Goal: Task Accomplishment & Management: Complete application form

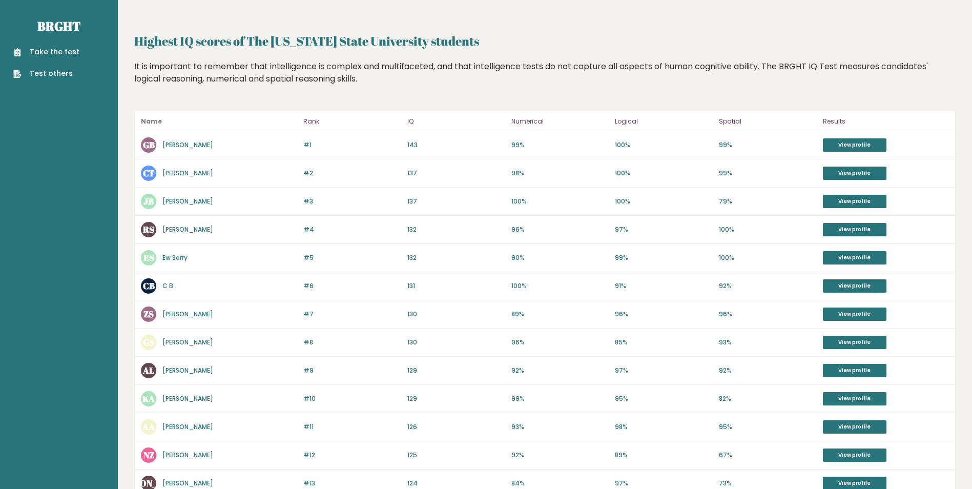
click at [99, 392] on aside "Brght Take the test Test others" at bounding box center [59, 380] width 118 height 761
click at [55, 42] on div "Take the test Test others" at bounding box center [58, 56] width 101 height 45
click at [55, 47] on link "Take the test" at bounding box center [46, 52] width 66 height 11
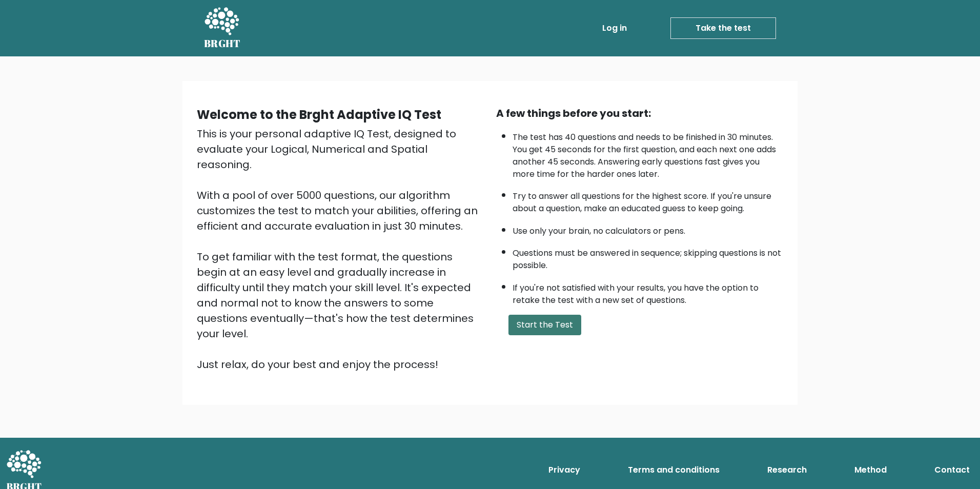
click at [543, 320] on button "Start the Test" at bounding box center [544, 325] width 73 height 21
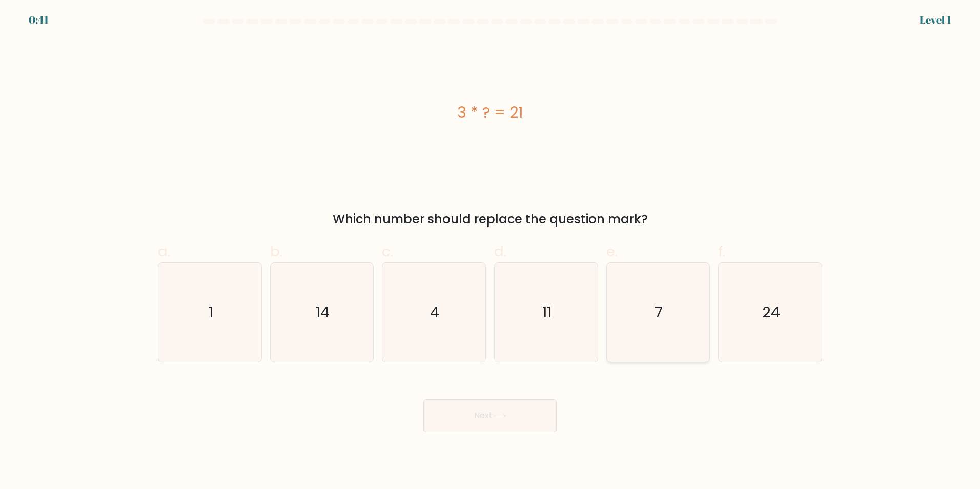
click at [652, 327] on icon "7" at bounding box center [657, 312] width 99 height 99
click at [491, 251] on input "e. 7" at bounding box center [490, 247] width 1 height 7
radio input "true"
click at [463, 423] on button "Next" at bounding box center [489, 415] width 133 height 33
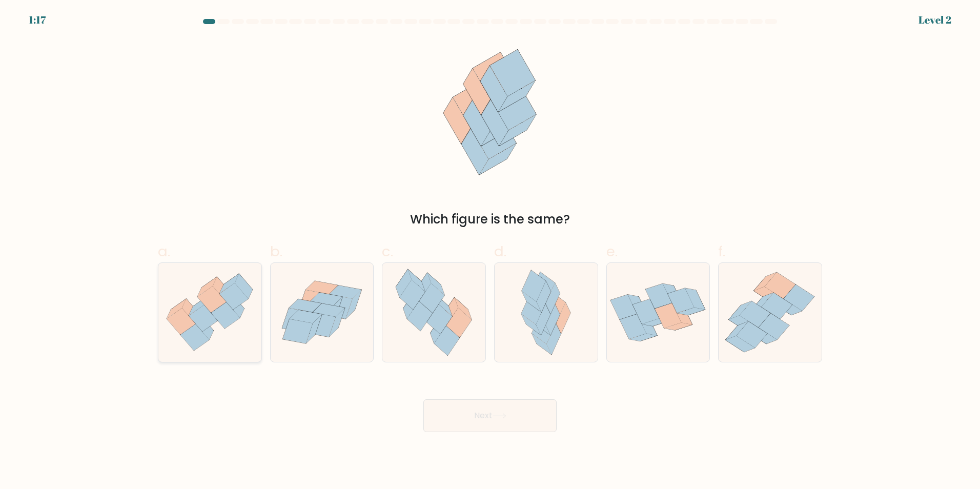
click at [196, 339] on icon at bounding box center [194, 337] width 29 height 27
click at [490, 251] on input "a." at bounding box center [490, 247] width 1 height 7
radio input "true"
click at [467, 424] on button "Next" at bounding box center [489, 415] width 133 height 33
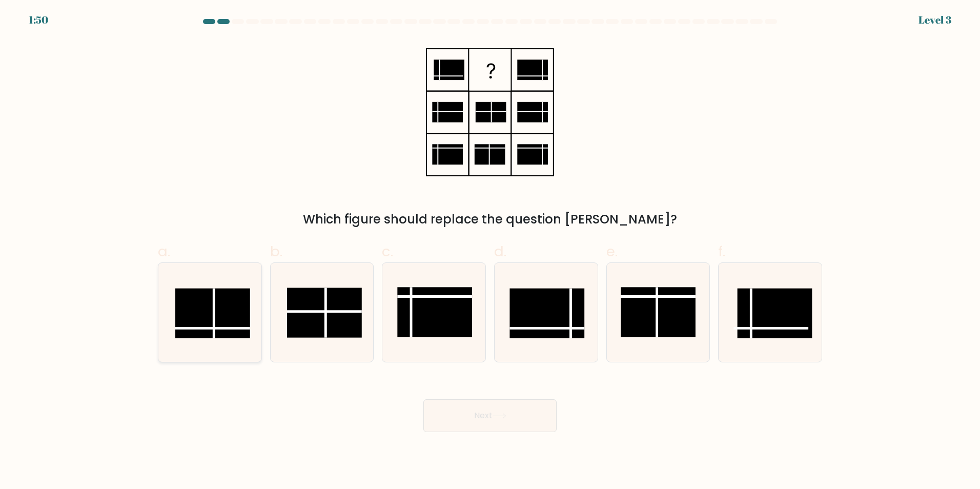
click at [221, 328] on line at bounding box center [212, 328] width 75 height 0
click at [490, 251] on input "a." at bounding box center [490, 247] width 1 height 7
radio input "true"
click at [504, 423] on button "Next" at bounding box center [489, 415] width 133 height 33
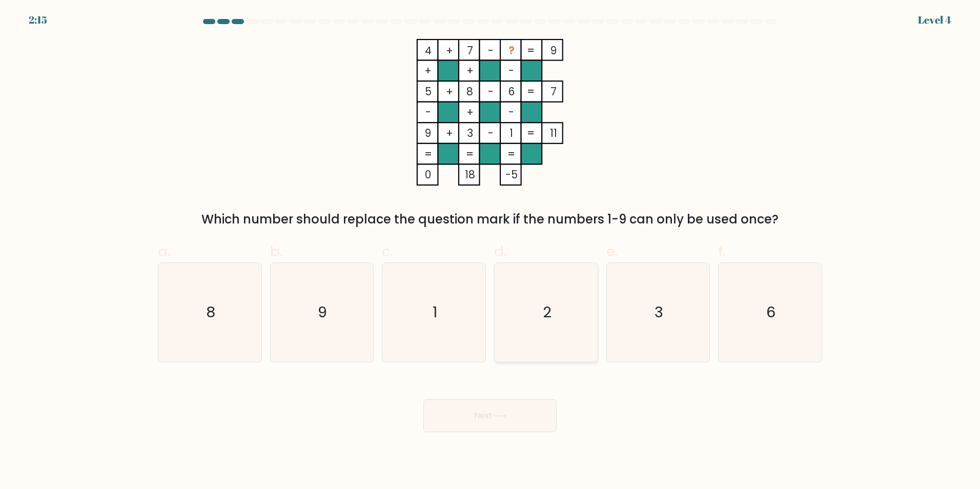
click at [562, 341] on icon "2" at bounding box center [546, 312] width 99 height 99
click at [491, 251] on input "d. 2" at bounding box center [490, 247] width 1 height 7
radio input "true"
click at [516, 426] on button "Next" at bounding box center [489, 415] width 133 height 33
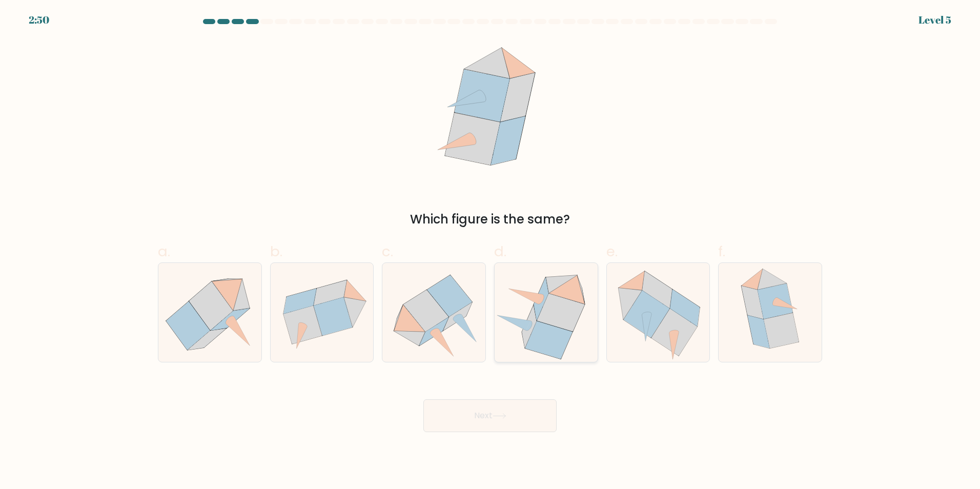
click at [561, 309] on icon at bounding box center [561, 313] width 48 height 38
click at [491, 251] on input "d." at bounding box center [490, 247] width 1 height 7
radio input "true"
click at [678, 305] on icon at bounding box center [685, 307] width 30 height 37
click at [491, 251] on input "e." at bounding box center [490, 247] width 1 height 7
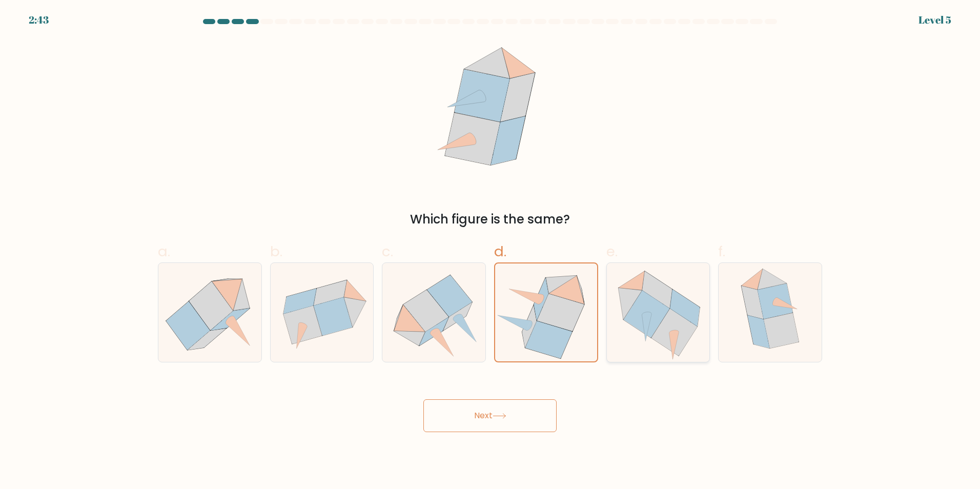
radio input "true"
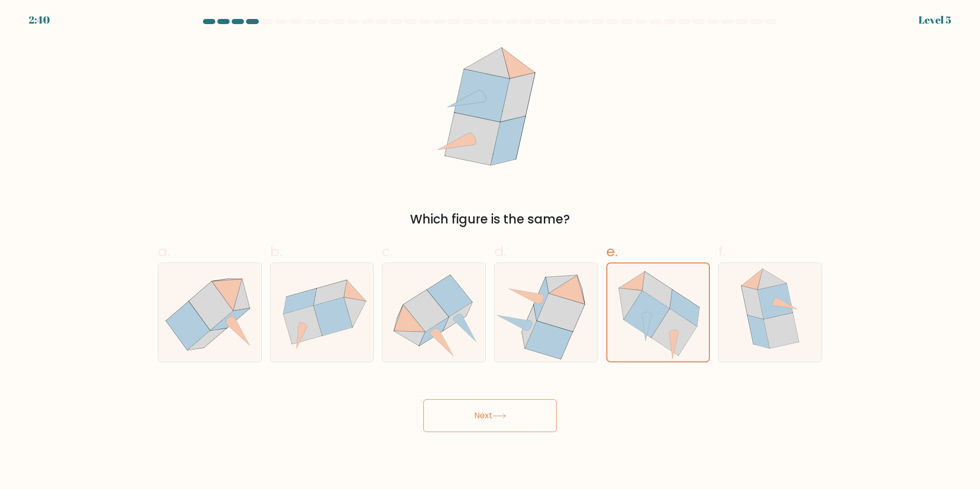
click at [515, 400] on button "Next" at bounding box center [489, 415] width 133 height 33
